Goal: Information Seeking & Learning: Learn about a topic

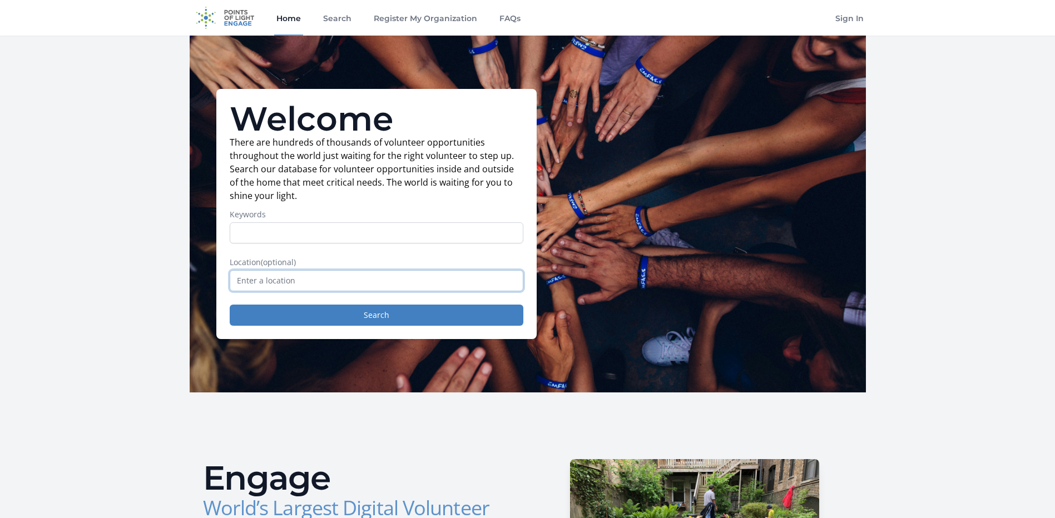
click at [388, 281] on input "text" at bounding box center [377, 280] width 294 height 21
click at [360, 241] on input "Keywords" at bounding box center [377, 233] width 294 height 21
type input "Accounting"
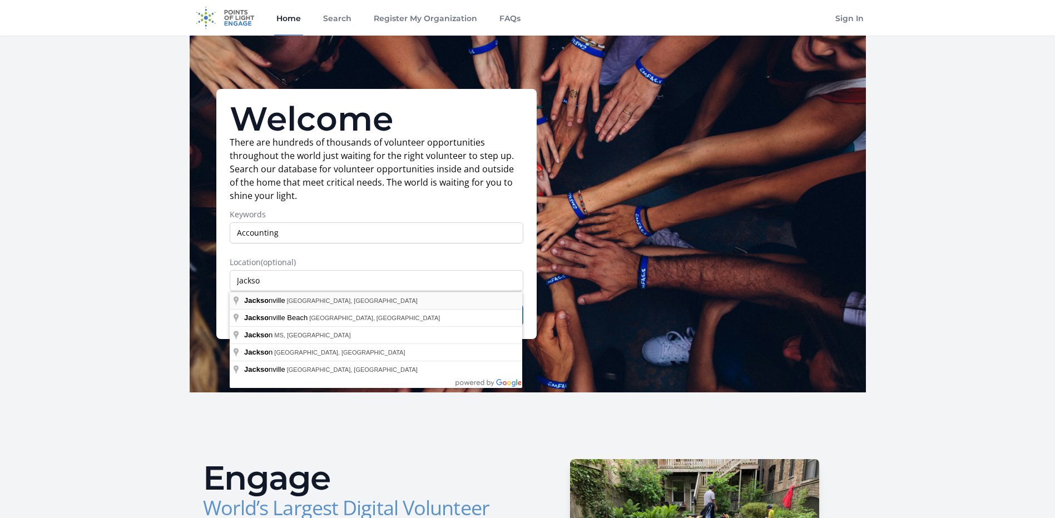
type input "[GEOGRAPHIC_DATA], [GEOGRAPHIC_DATA], [GEOGRAPHIC_DATA]"
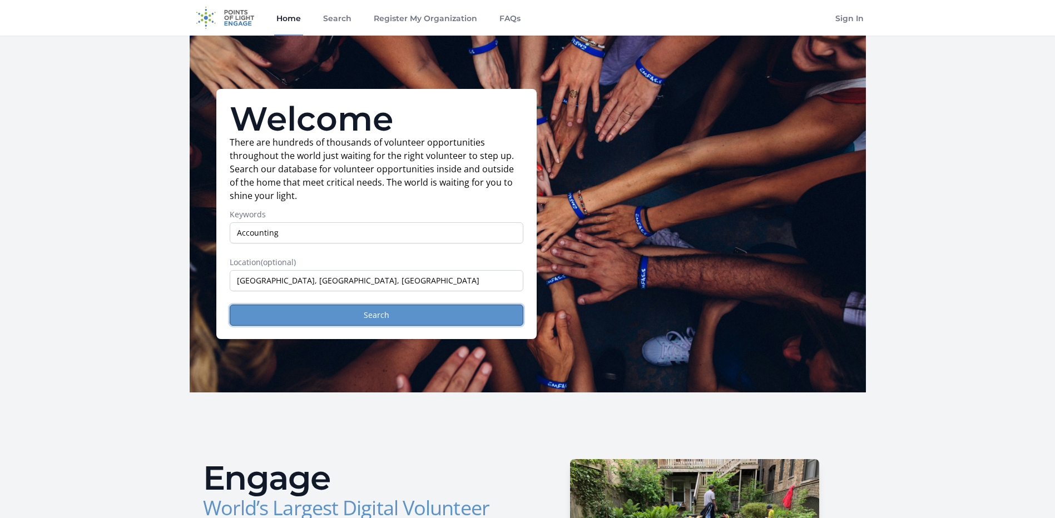
click at [366, 314] on button "Search" at bounding box center [377, 315] width 294 height 21
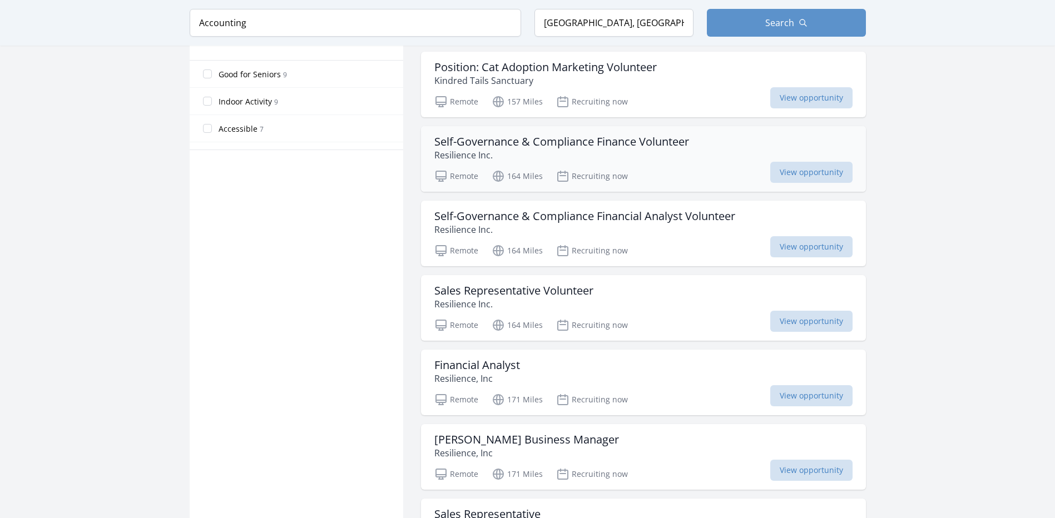
scroll to position [668, 0]
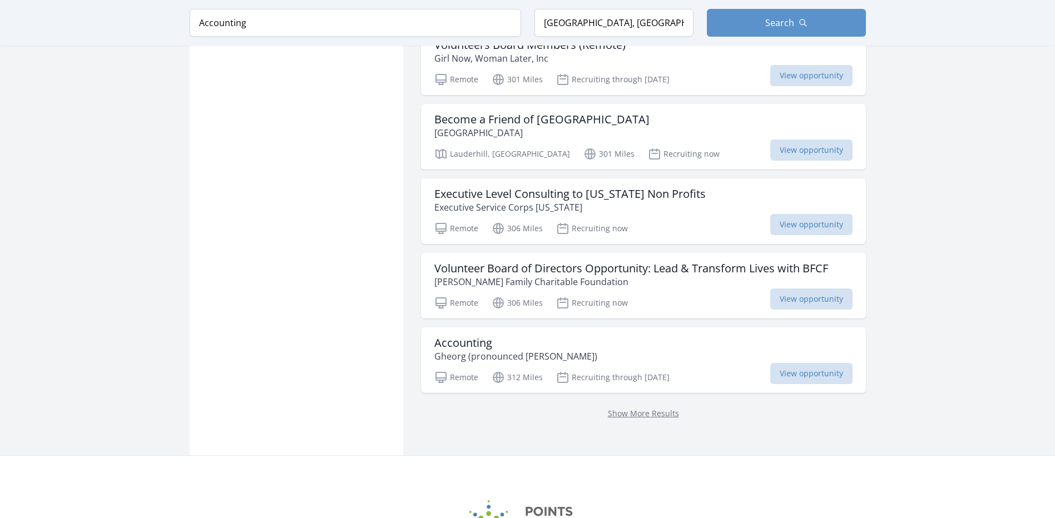
scroll to position [2058, 0]
click at [799, 362] on span "View opportunity" at bounding box center [812, 372] width 82 height 21
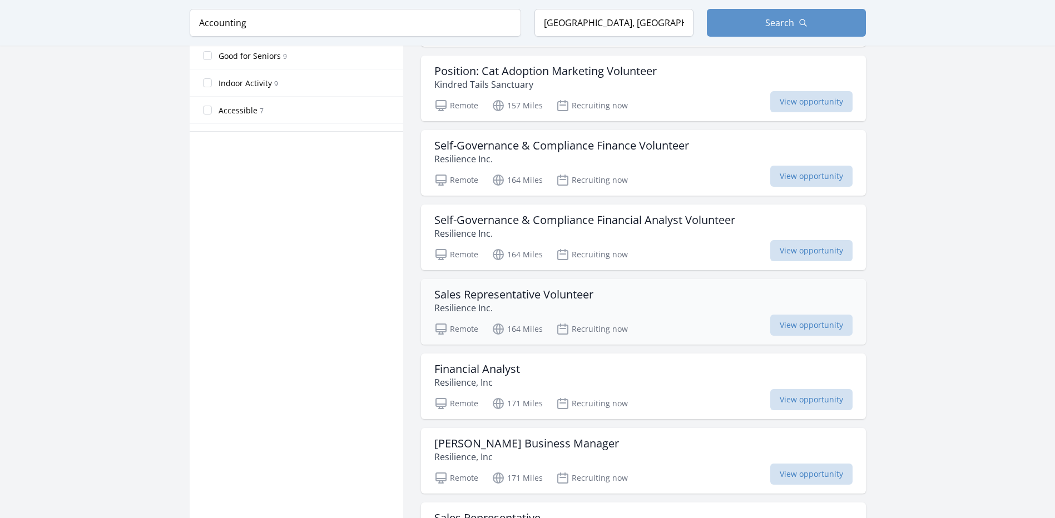
scroll to position [651, 0]
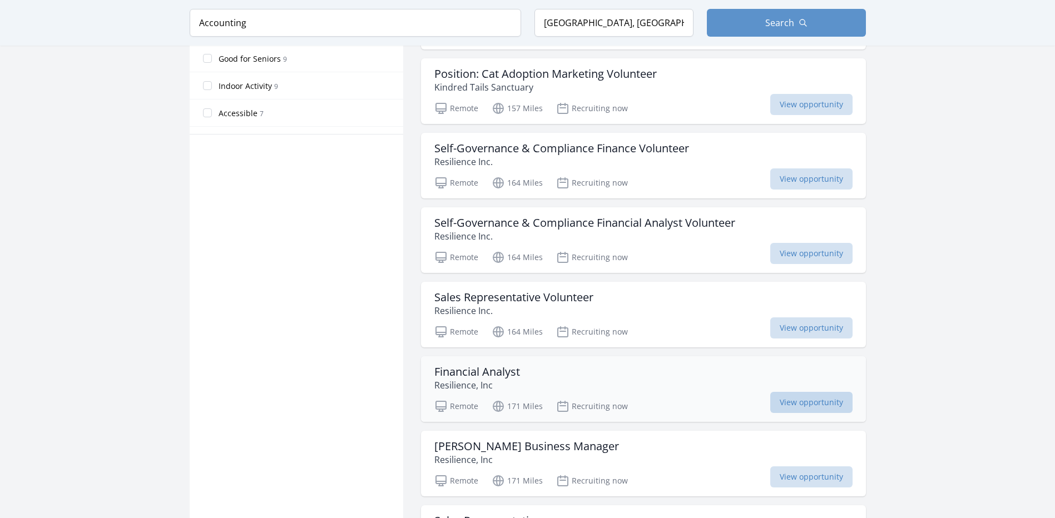
click at [801, 392] on span "View opportunity" at bounding box center [812, 402] width 82 height 21
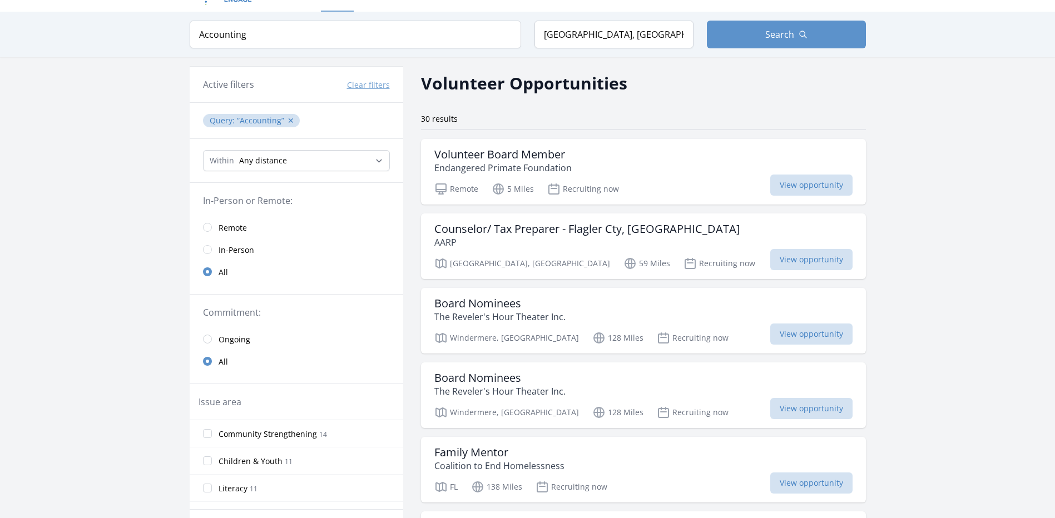
scroll to position [0, 0]
